Goal: Transaction & Acquisition: Purchase product/service

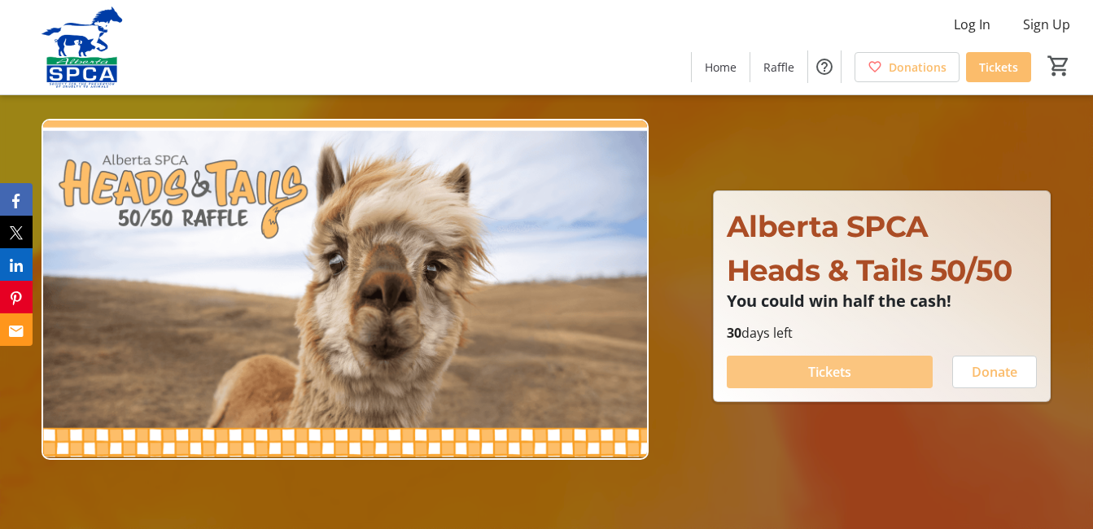
click at [790, 373] on span at bounding box center [830, 371] width 207 height 39
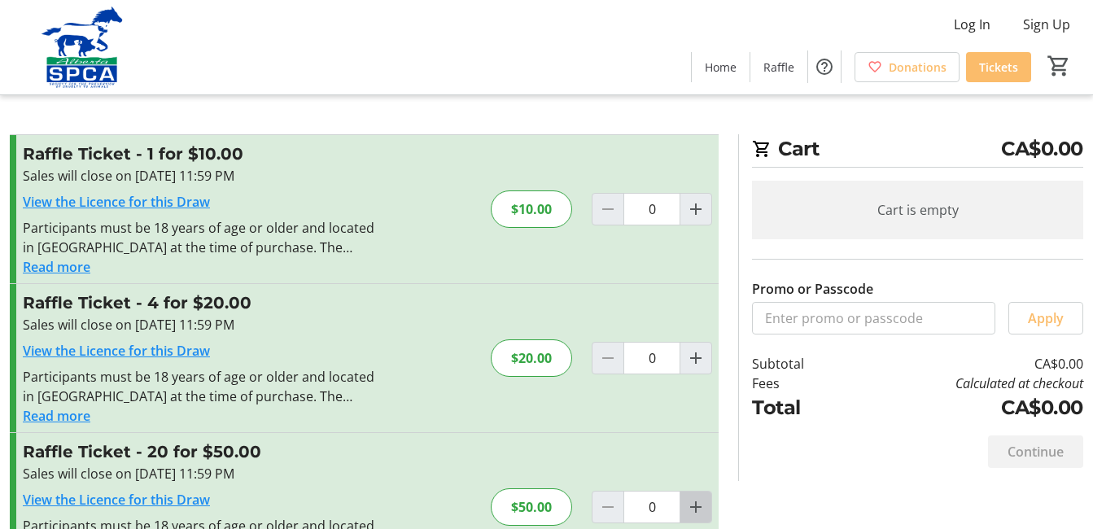
click at [696, 505] on mat-icon "Increment by one" at bounding box center [696, 507] width 20 height 20
type input "1"
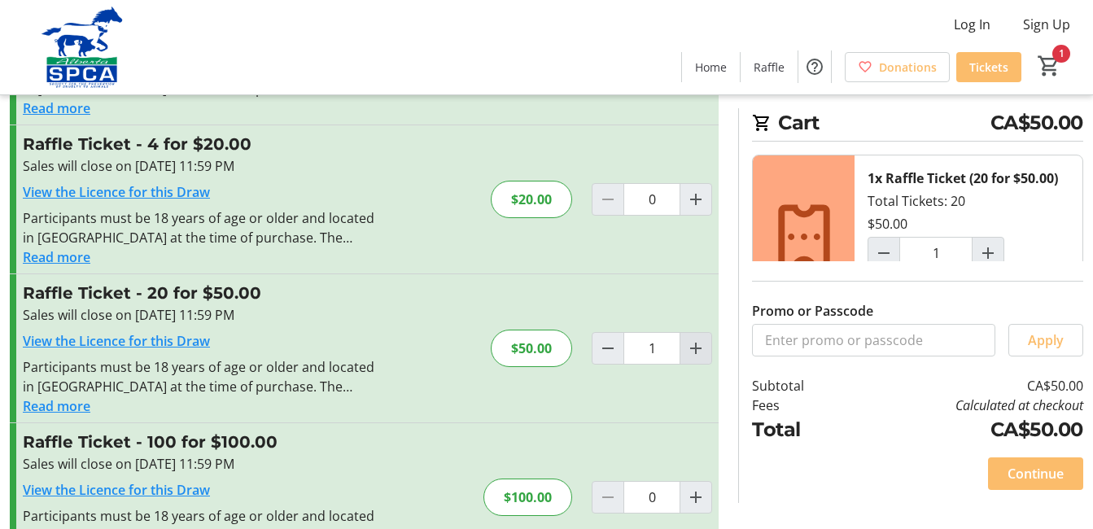
scroll to position [163, 0]
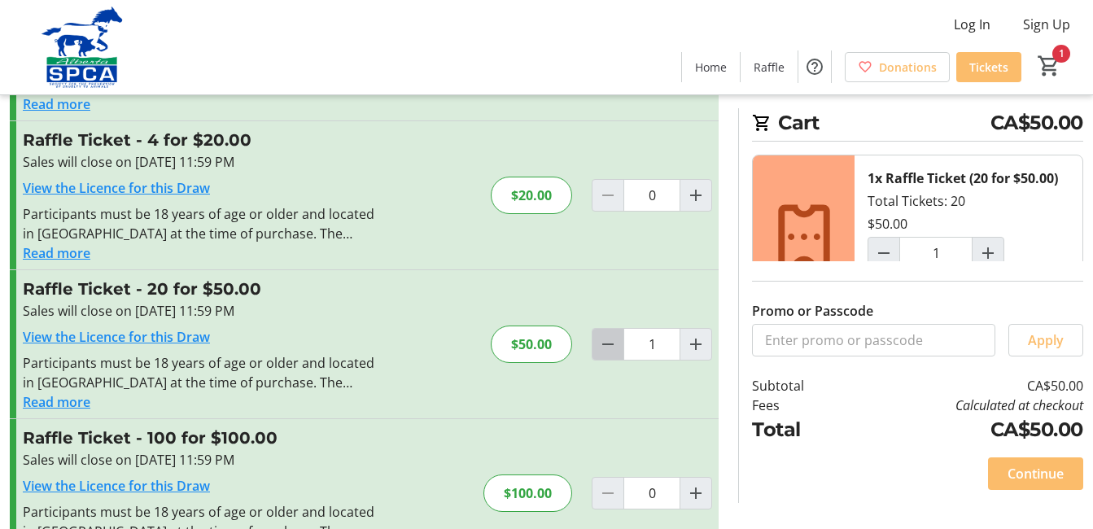
click at [604, 344] on mat-icon "Decrement by one" at bounding box center [608, 344] width 20 height 20
type input "0"
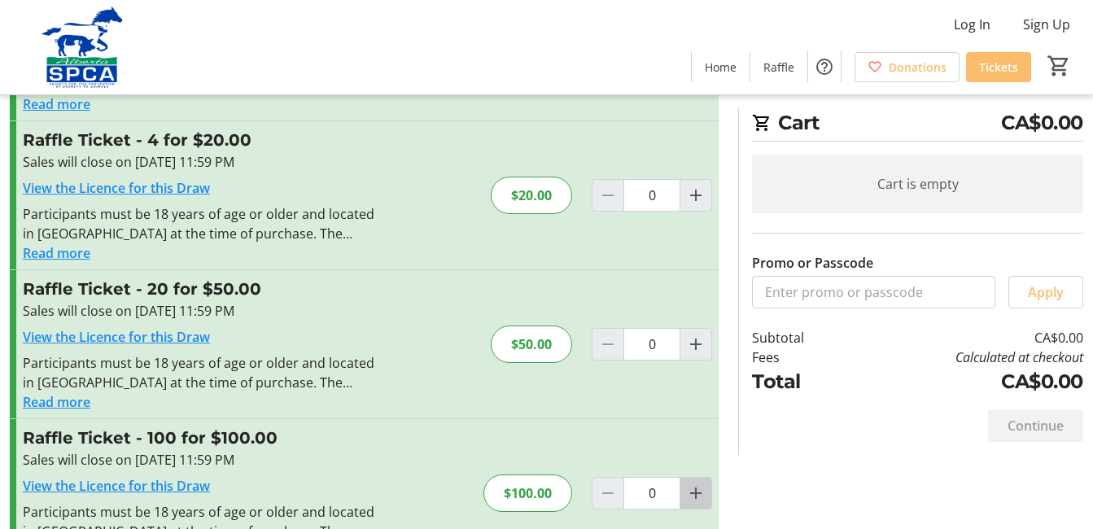
click at [696, 492] on mat-icon "Increment by one" at bounding box center [696, 493] width 20 height 20
type input "1"
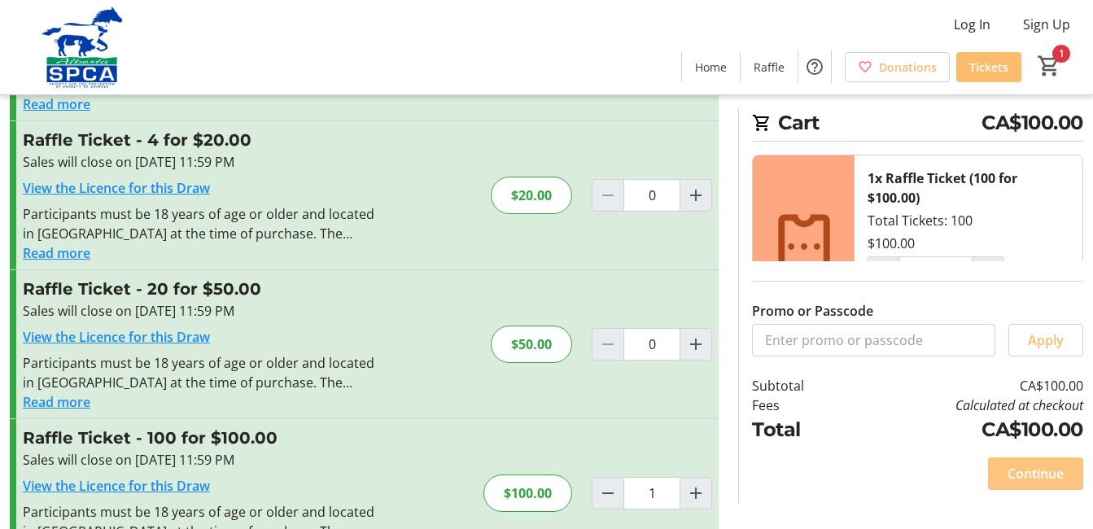
click at [790, 470] on span "Continue" at bounding box center [1036, 474] width 56 height 20
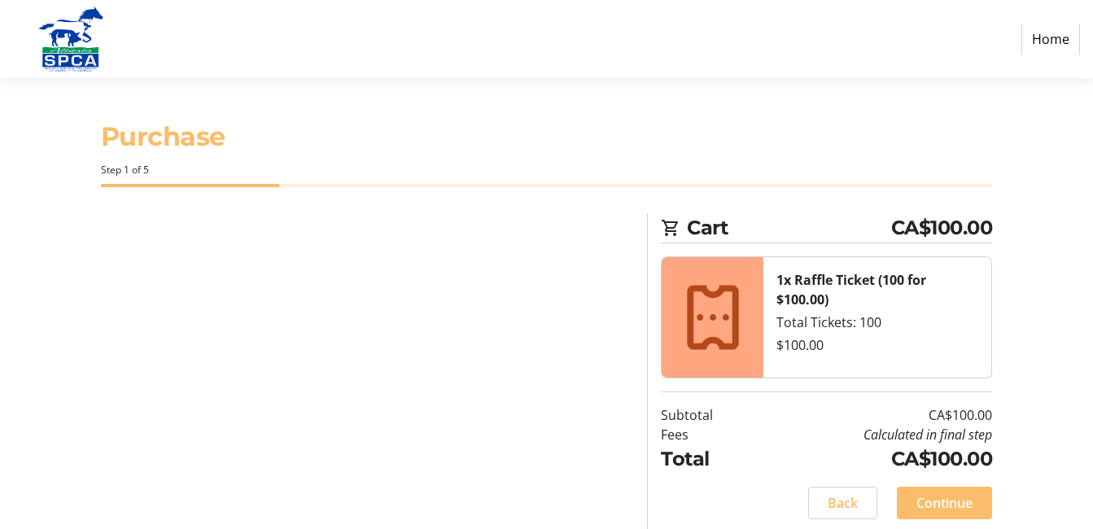
select select "CA"
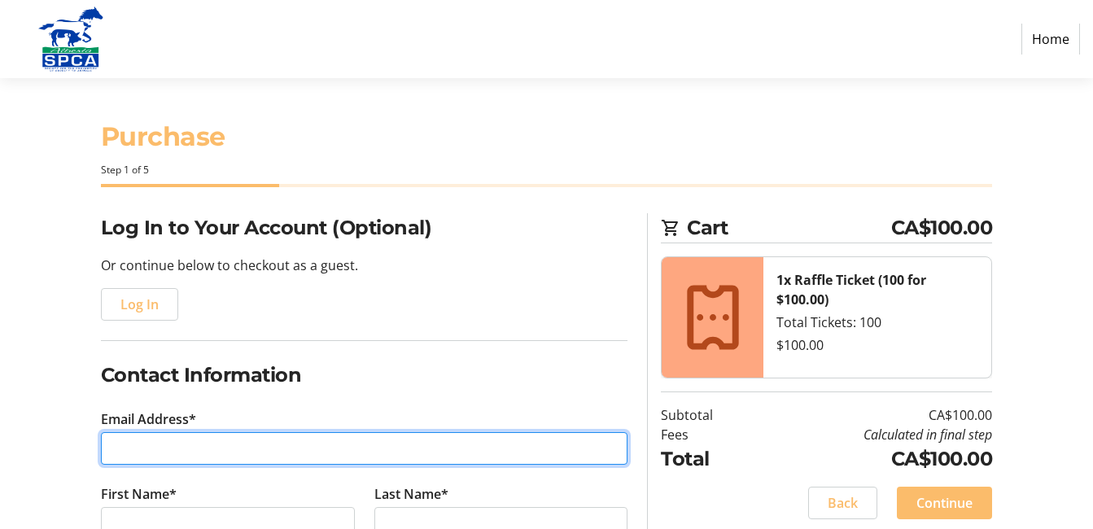
click at [217, 449] on input "Email Address*" at bounding box center [364, 448] width 527 height 33
type input "[EMAIL_ADDRESS][DOMAIN_NAME]"
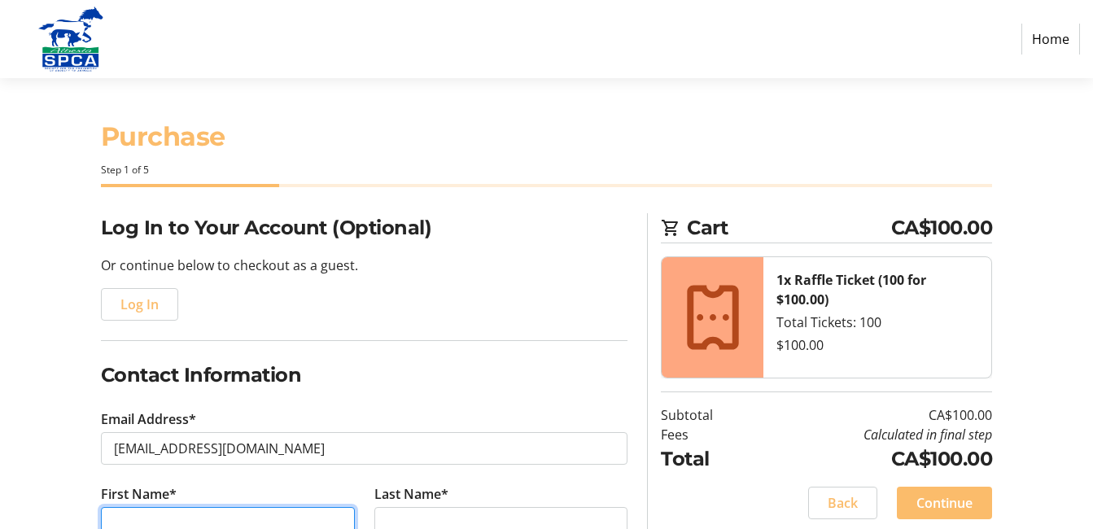
scroll to position [3, 0]
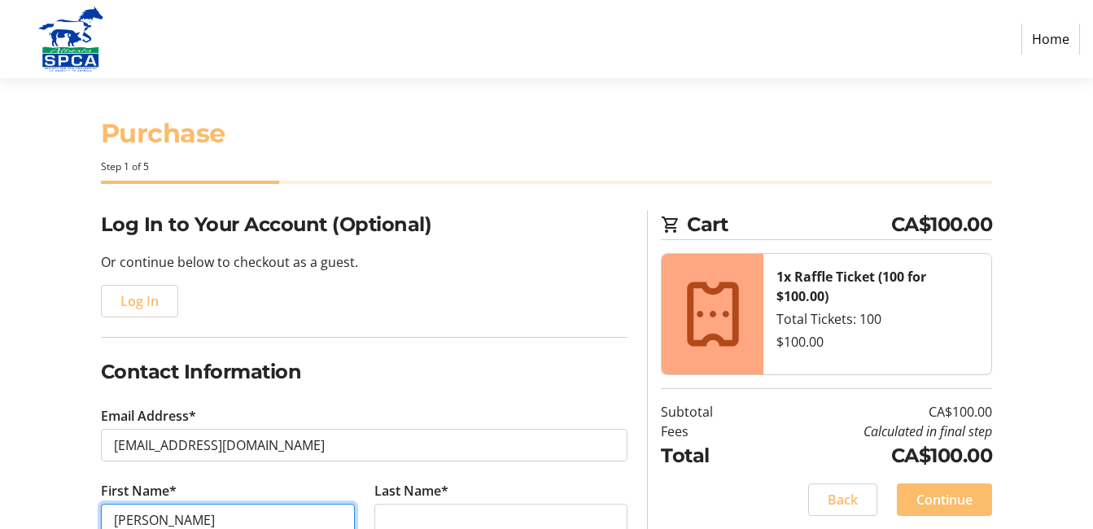
type input "[PERSON_NAME]"
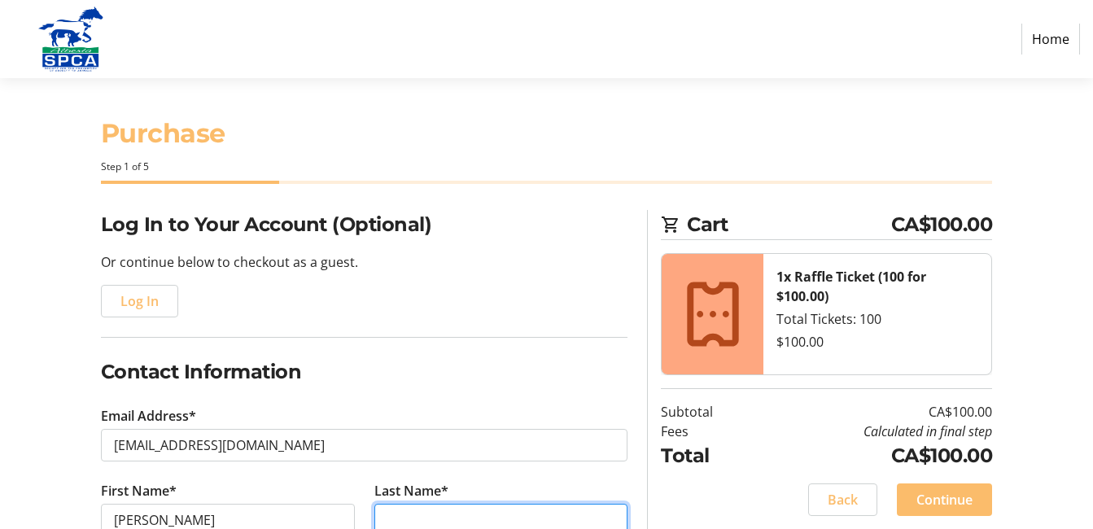
scroll to position [33, 0]
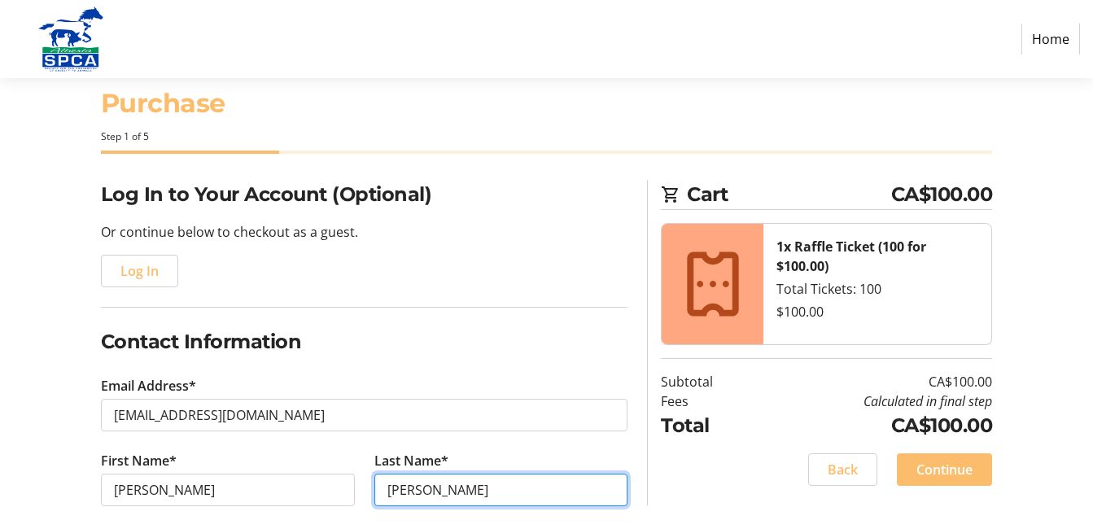
type input "[PERSON_NAME]"
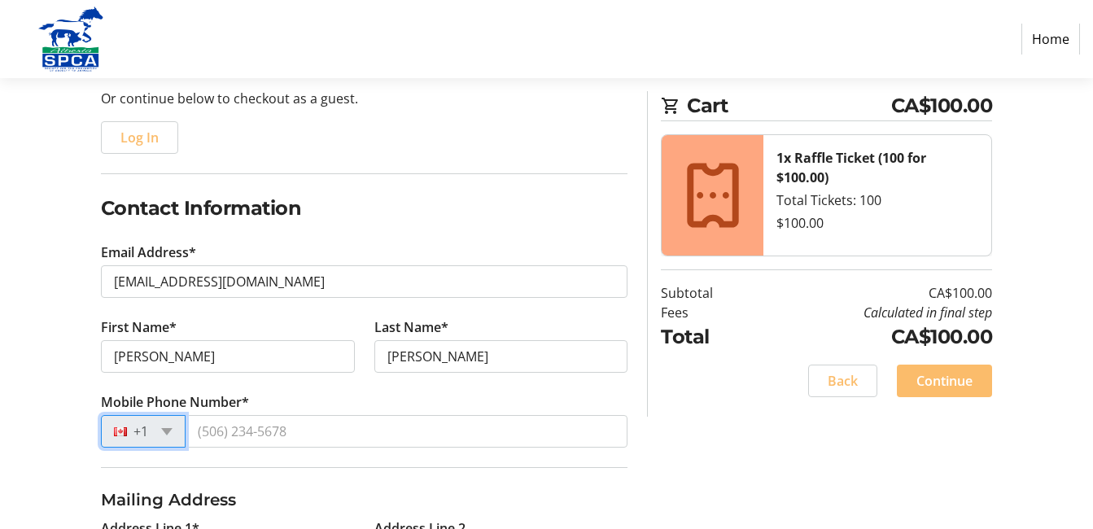
scroll to position [326, 0]
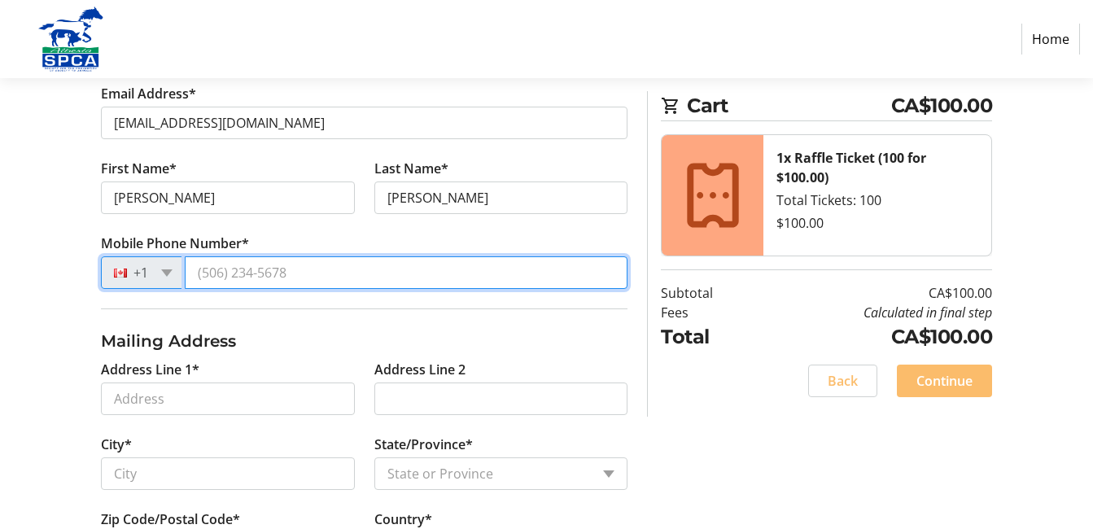
click at [257, 273] on input "Mobile Phone Number*" at bounding box center [407, 272] width 444 height 33
type input "[PHONE_NUMBER]"
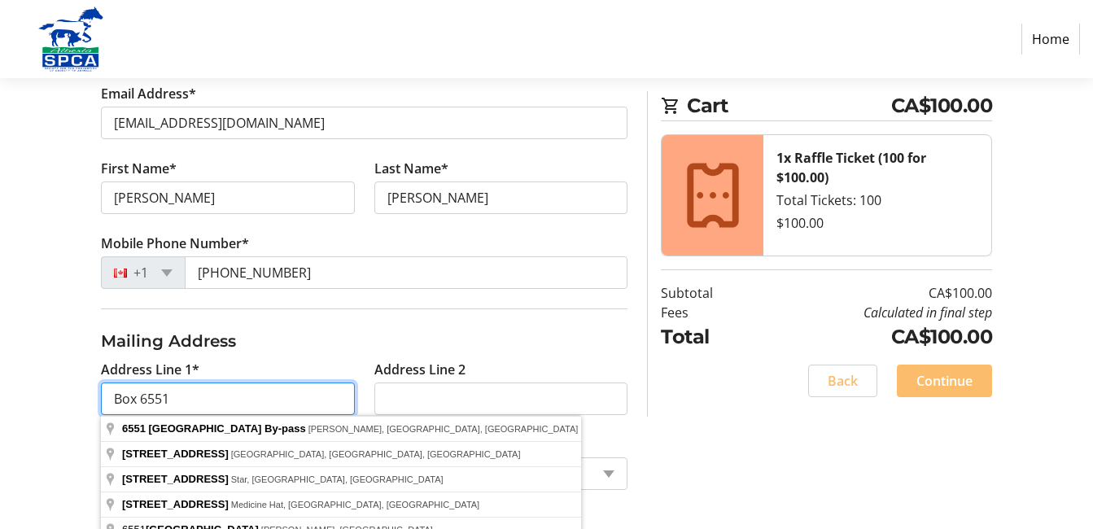
type input "Box 6551"
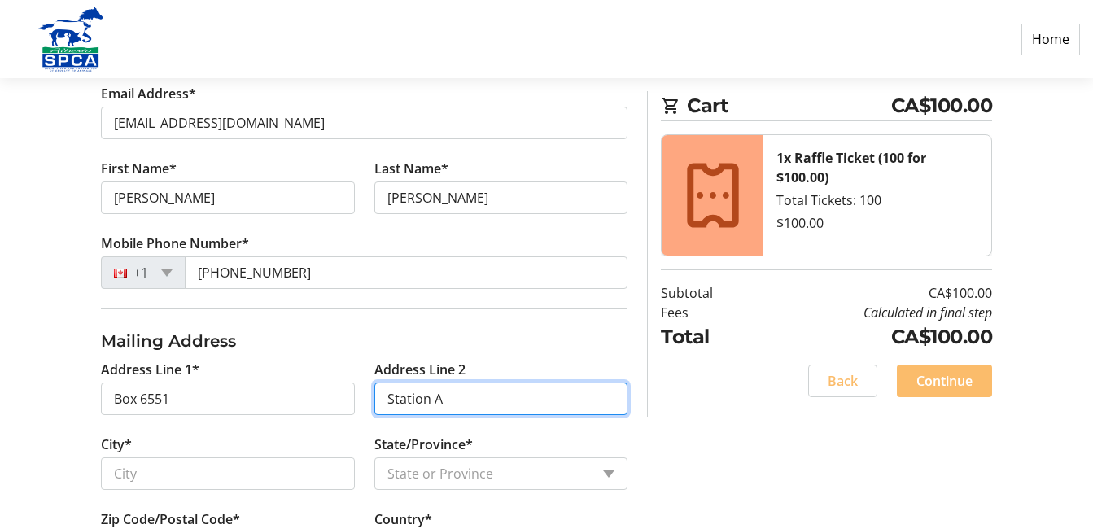
type input "Station A"
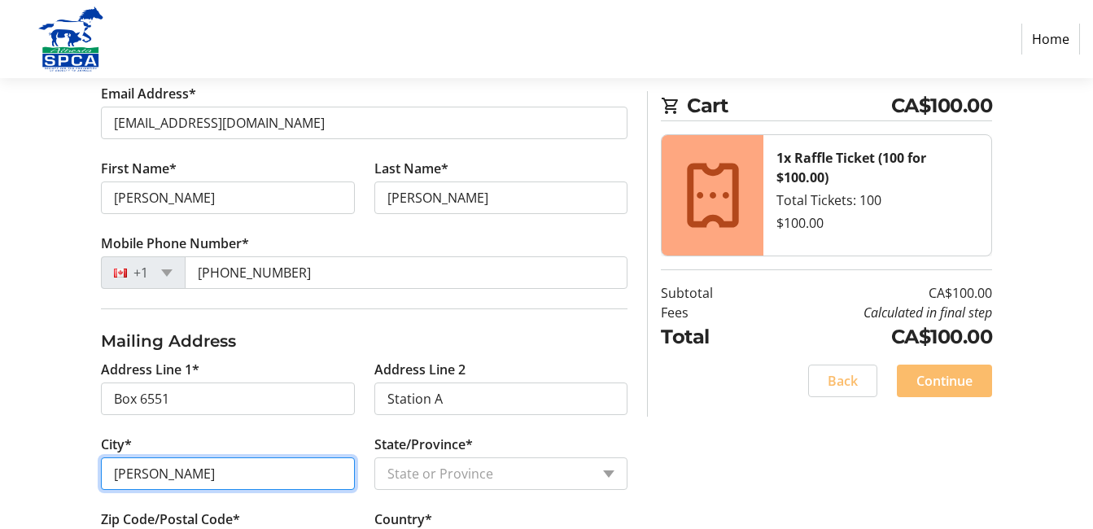
type input "[PERSON_NAME]"
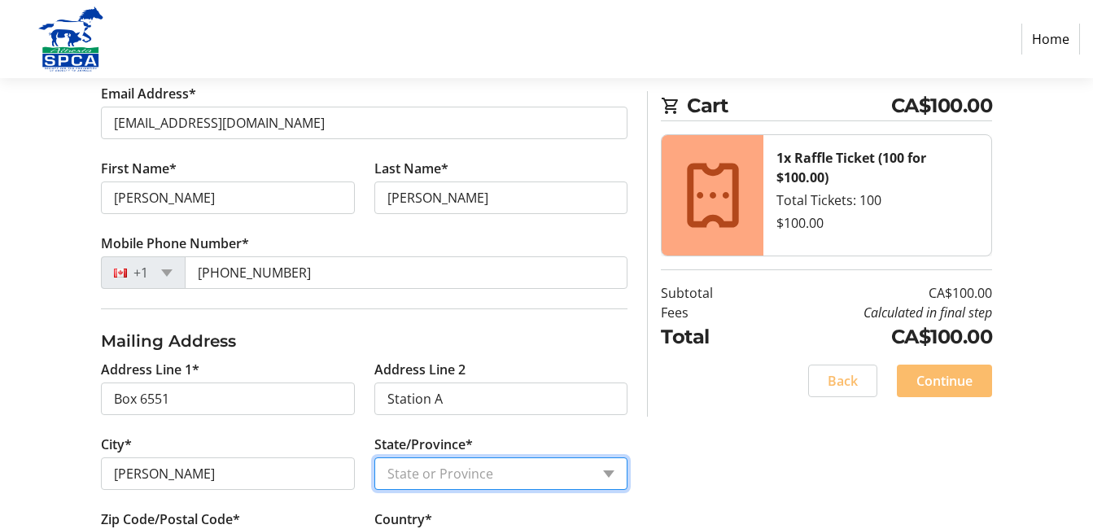
select select "AB"
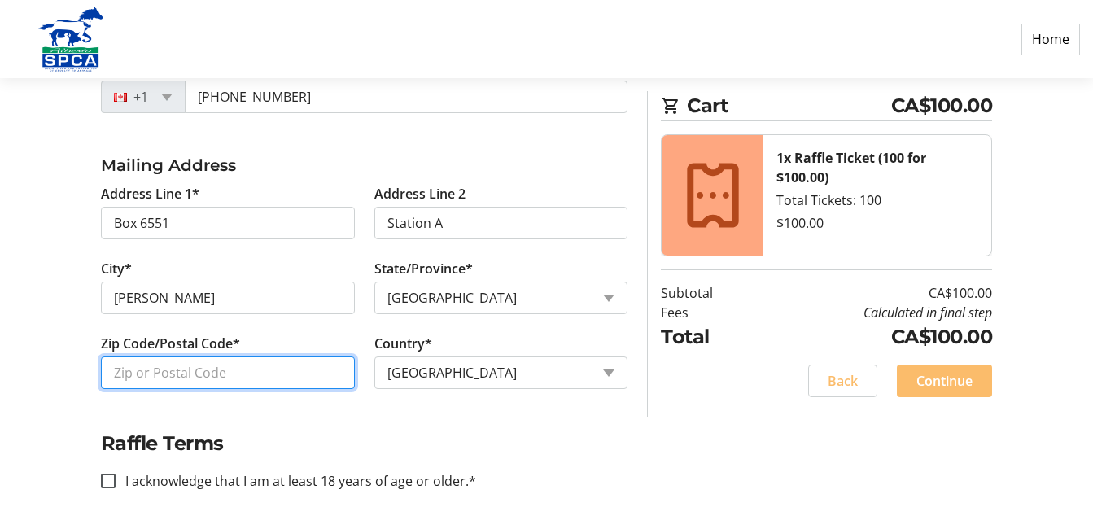
scroll to position [502, 0]
type input "T7V 1X8"
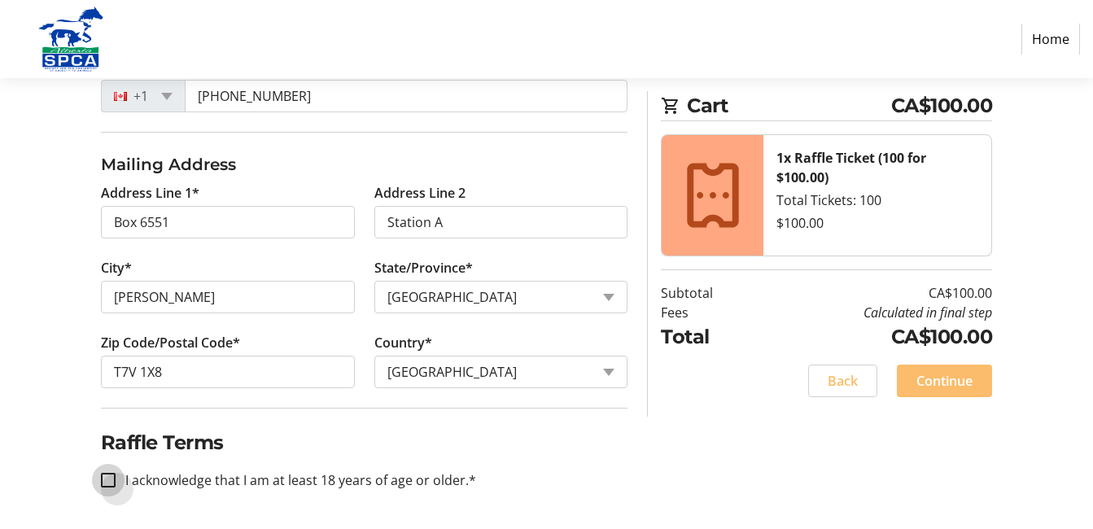
click at [111, 476] on input "I acknowledge that I am at least 18 years of age or older.*" at bounding box center [108, 480] width 15 height 15
checkbox input "true"
click at [790, 389] on span "Continue" at bounding box center [944, 381] width 56 height 20
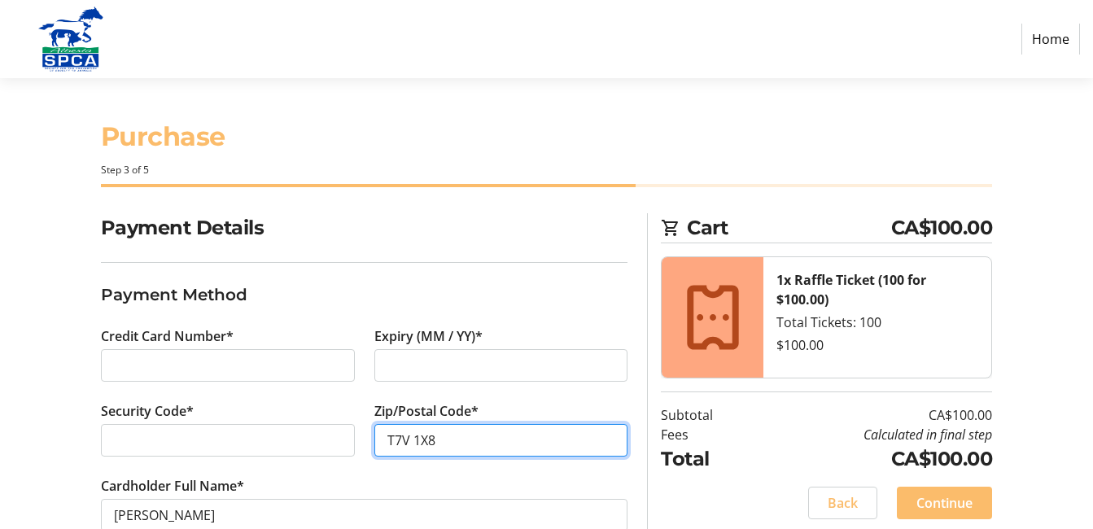
type input "T7V 1X8"
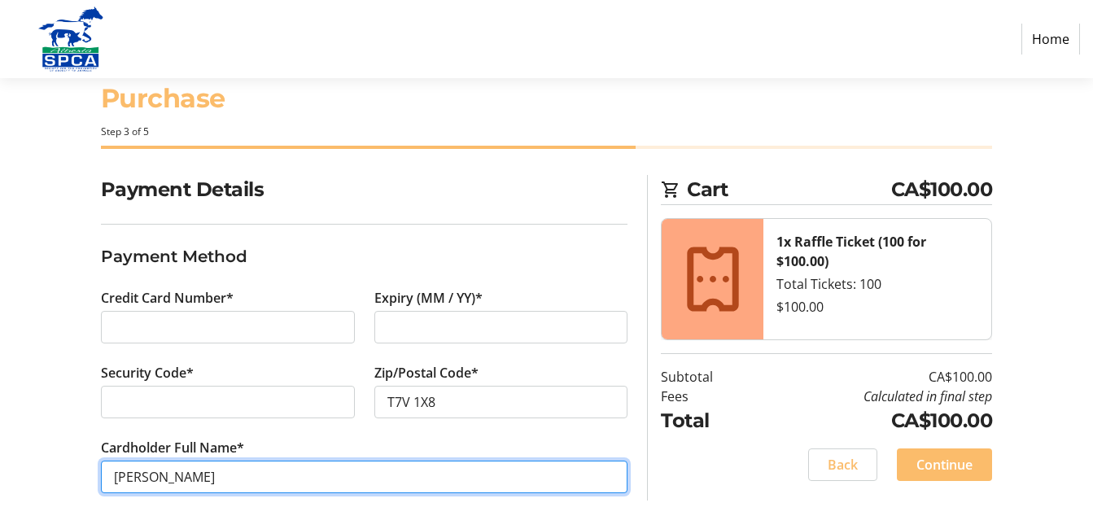
scroll to position [42, 0]
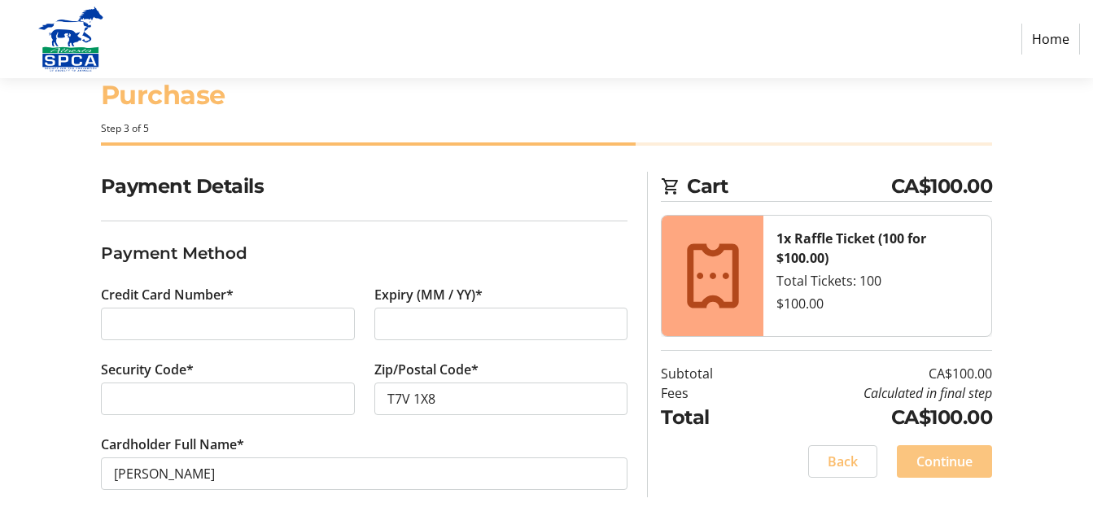
click at [790, 455] on span "Continue" at bounding box center [944, 462] width 56 height 20
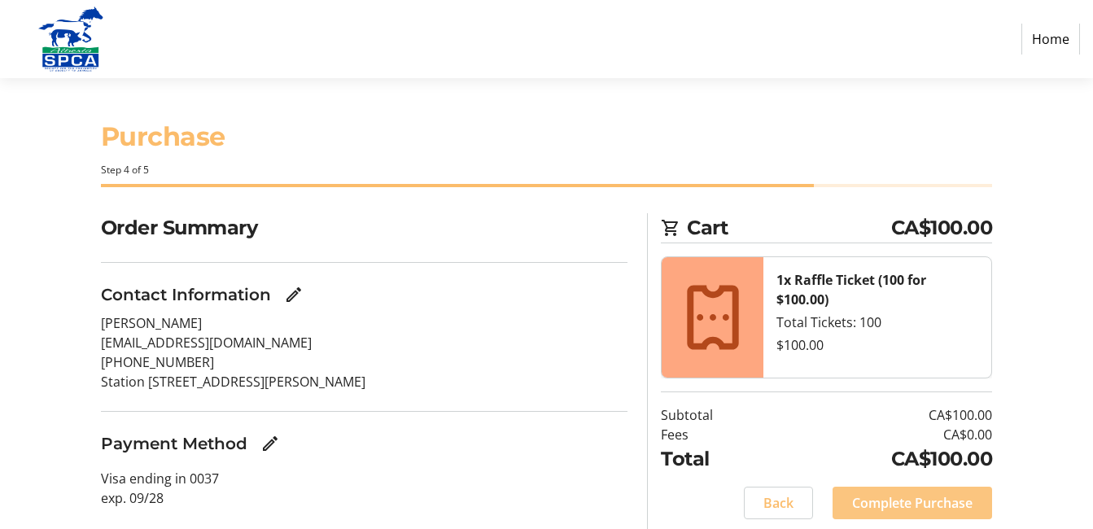
click at [790, 514] on span at bounding box center [913, 502] width 160 height 39
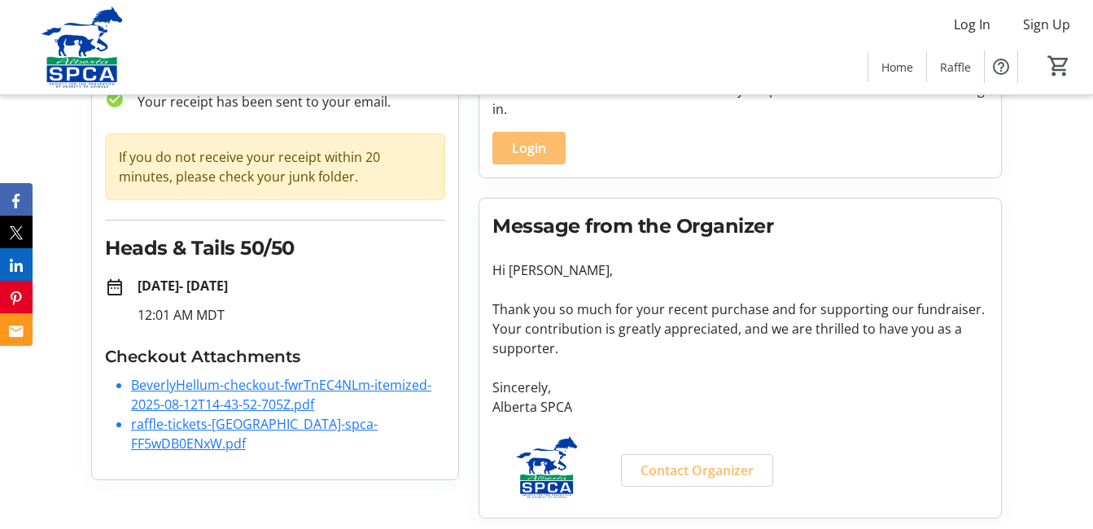
scroll to position [120, 0]
